Goal: Information Seeking & Learning: Learn about a topic

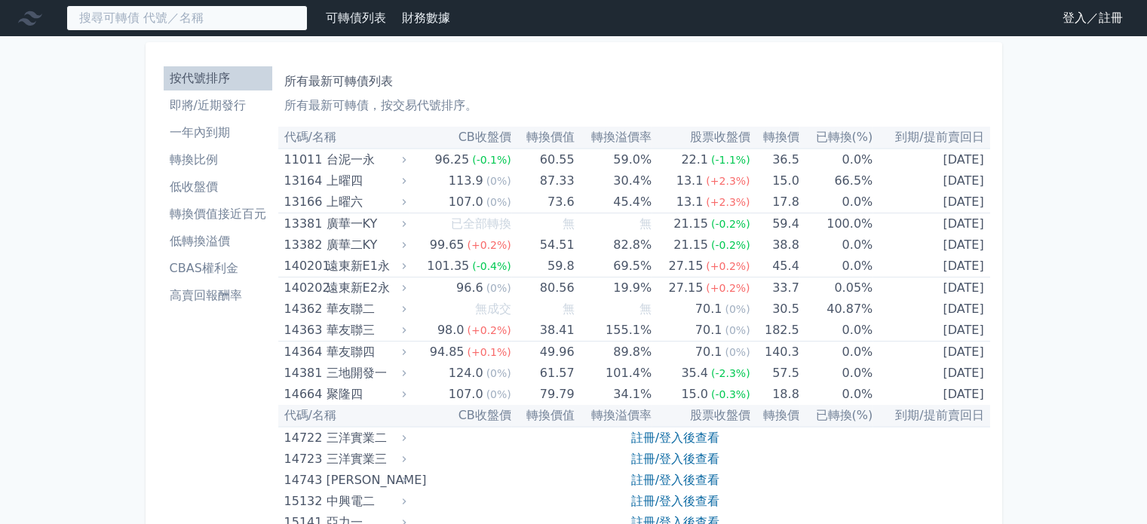
click at [140, 20] on input at bounding box center [186, 18] width 241 height 26
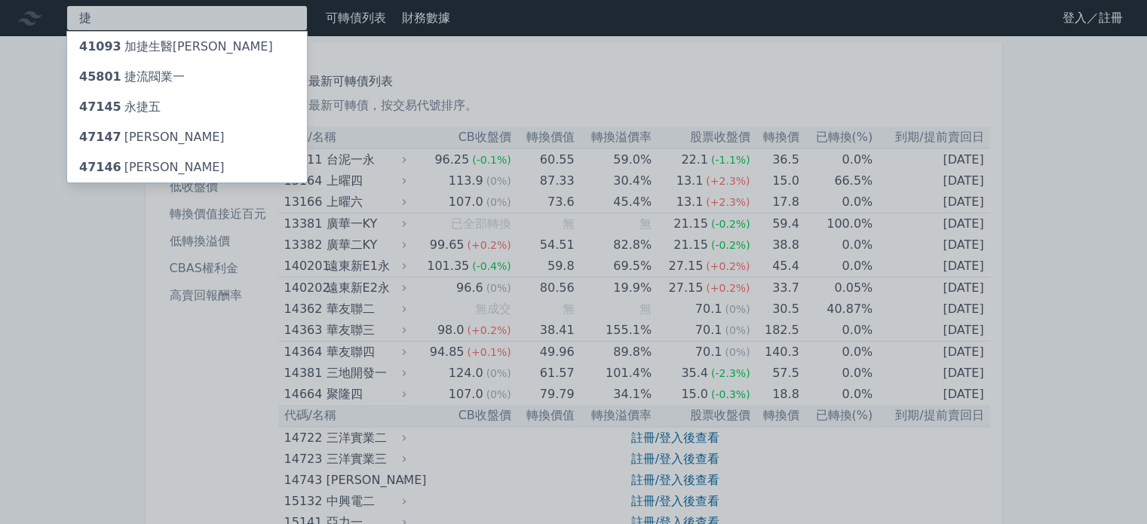
type input "捷"
click at [142, 167] on div "47146 [PERSON_NAME]" at bounding box center [152, 167] width 146 height 18
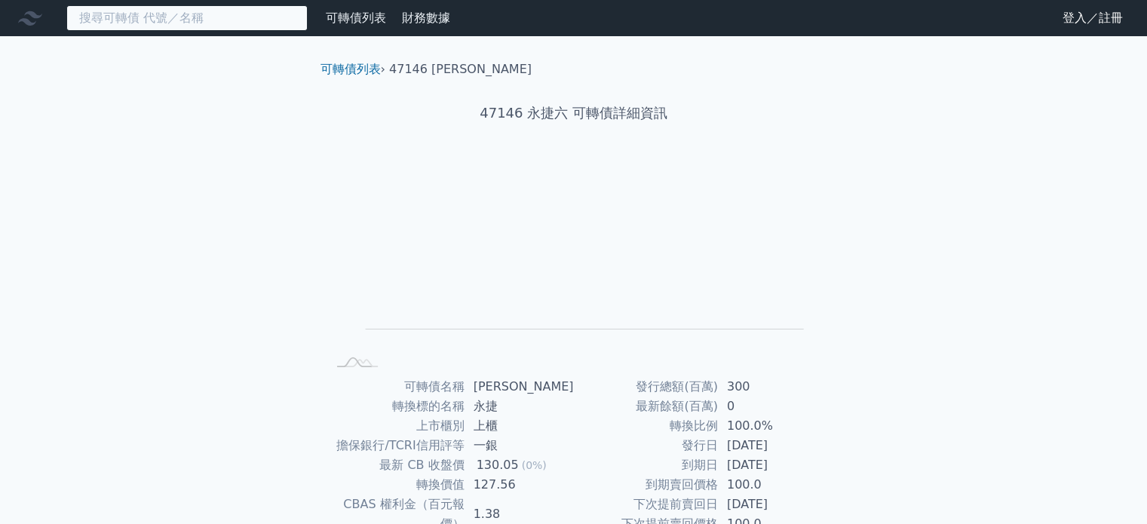
click at [166, 19] on input at bounding box center [186, 18] width 241 height 26
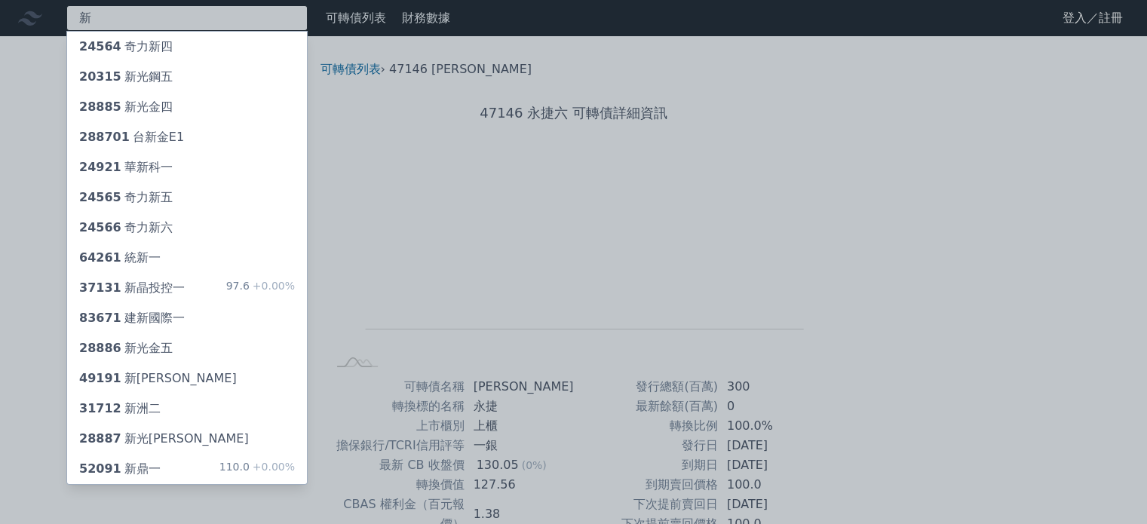
type input "新"
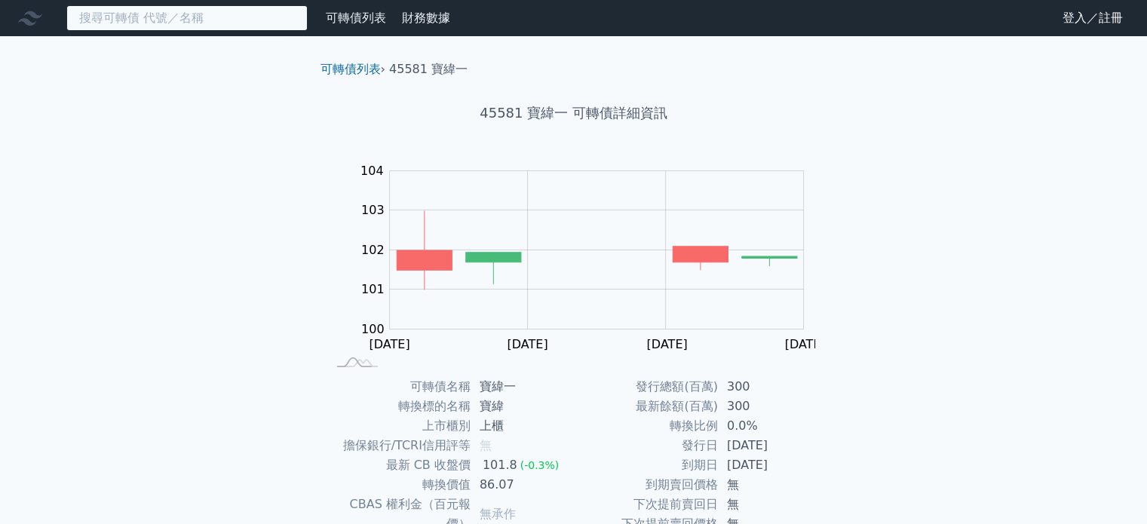
click at [152, 17] on input at bounding box center [186, 18] width 241 height 26
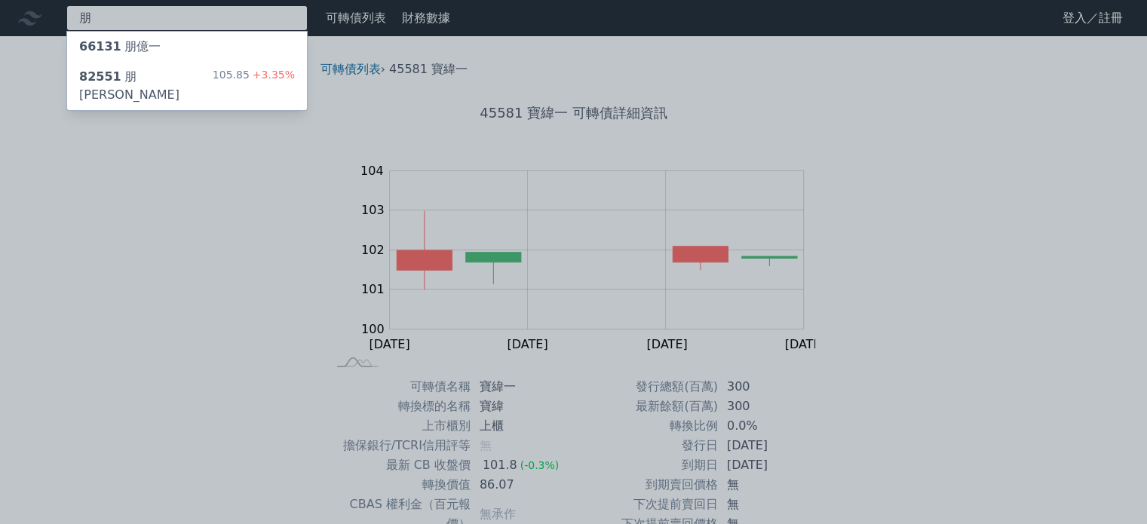
type input "朋"
click at [156, 63] on div "82551 朋程一 105.85 +3.35%" at bounding box center [187, 86] width 240 height 48
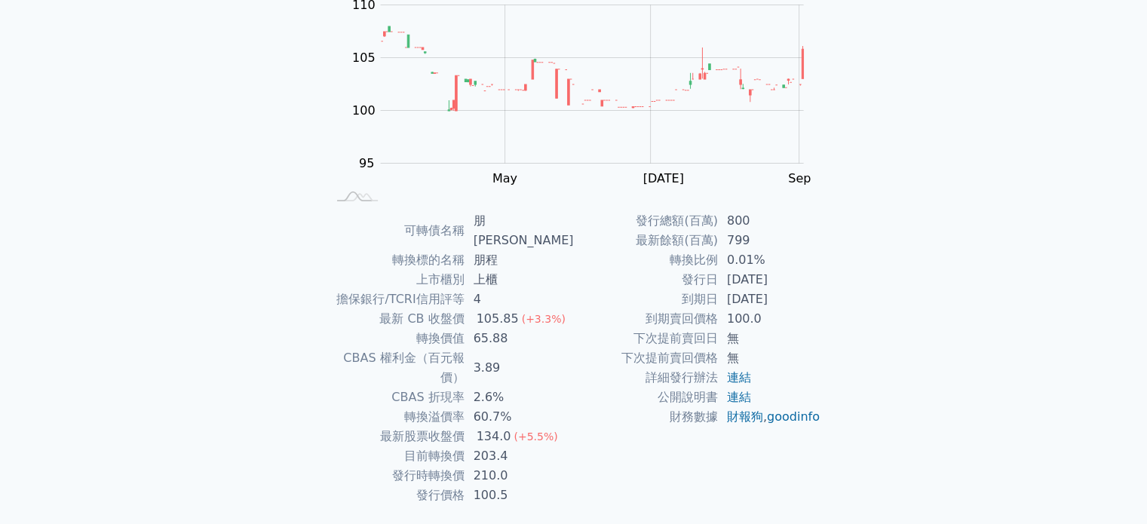
scroll to position [174, 0]
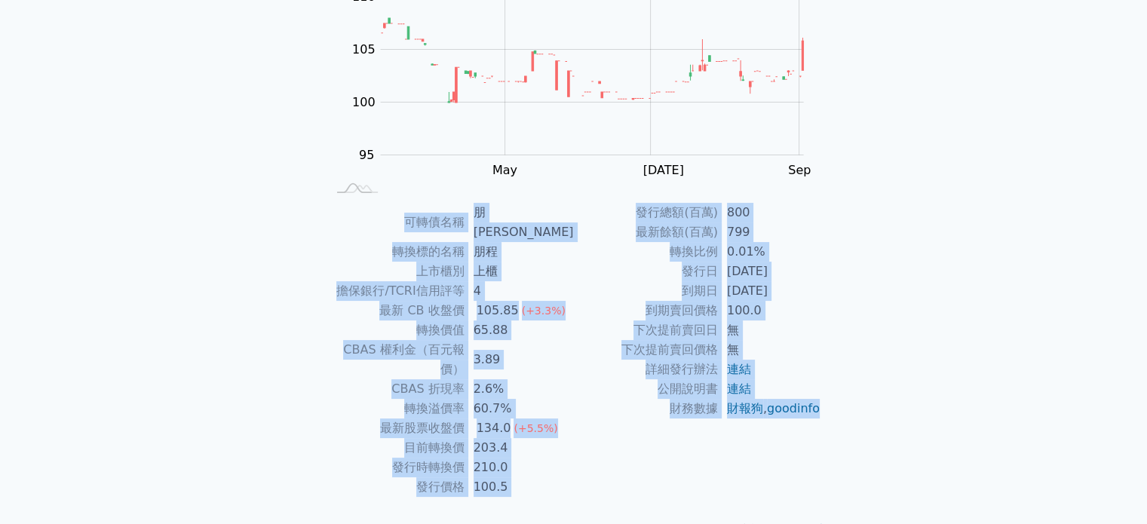
drag, startPoint x: 366, startPoint y: 210, endPoint x: 825, endPoint y: 419, distance: 503.7
click at [813, 428] on div "可轉債名稱 朋程一 轉換標的名稱 朋程 上市櫃別 上櫃 擔保銀行/TCRI信用評等 4 最新 CB 收盤價 105.85 (+3.3%) 轉換價值 65.88…" at bounding box center [574, 350] width 531 height 294
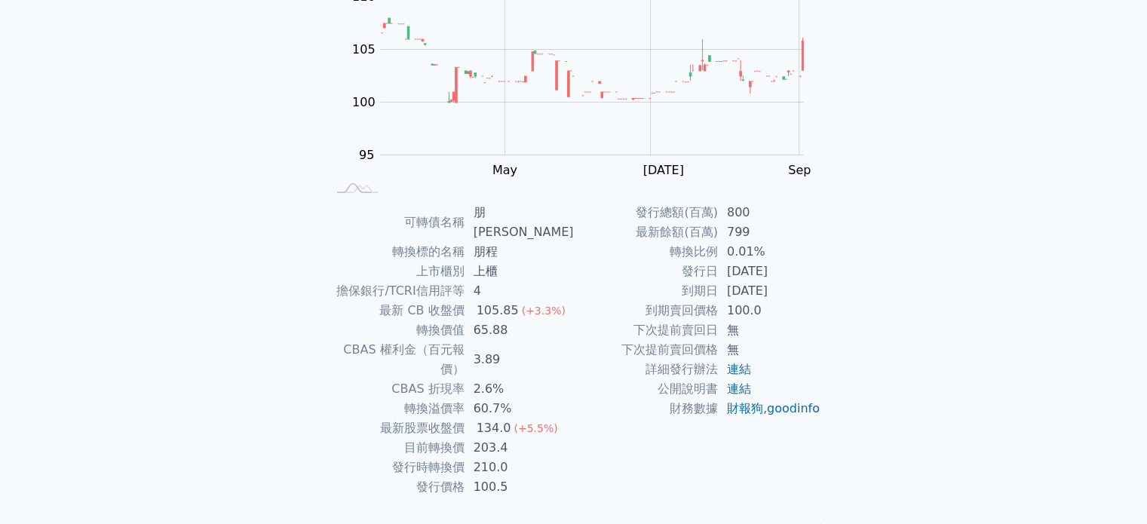
click at [878, 367] on div "可轉債列表 財務數據 可轉債列表 財務數據 登入／註冊 登入／註冊 可轉債列表 › 82551 朋程一 82551 朋程一 可轉債詳細資訊 Zoom Out …" at bounding box center [573, 195] width 1147 height 738
